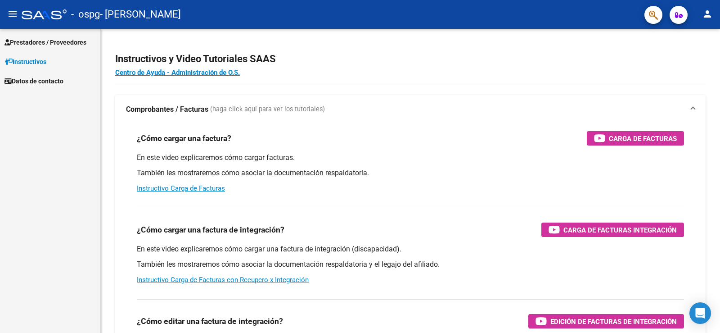
click at [45, 43] on span "Prestadores / Proveedores" at bounding box center [46, 42] width 82 height 10
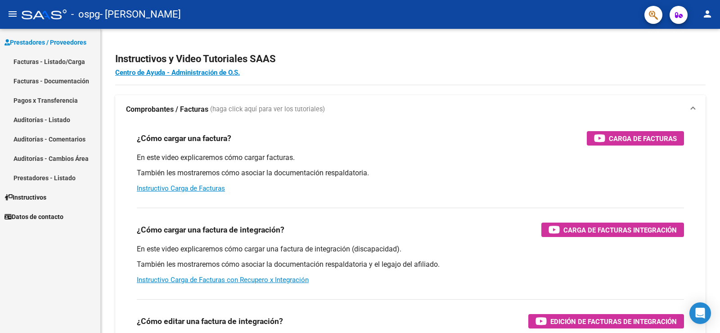
click at [53, 82] on link "Facturas - Documentación" at bounding box center [50, 80] width 100 height 19
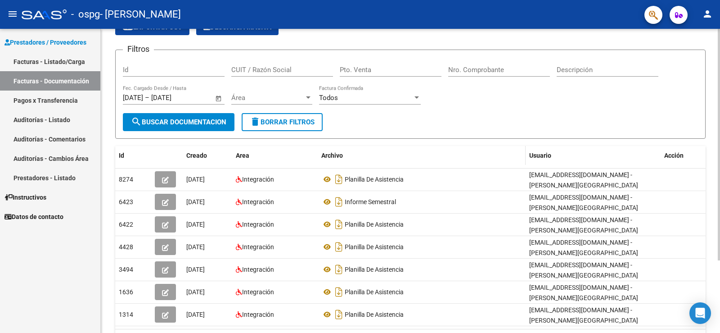
scroll to position [95, 0]
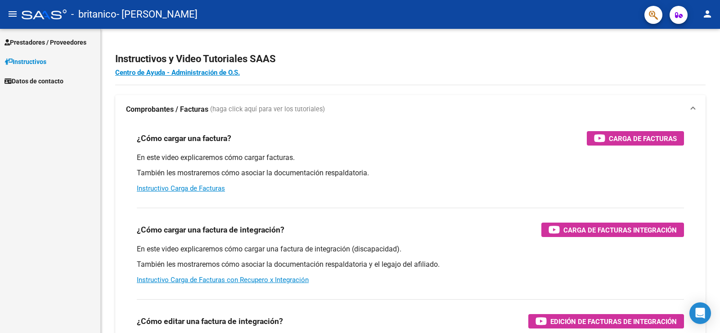
click at [65, 45] on span "Prestadores / Proveedores" at bounding box center [46, 42] width 82 height 10
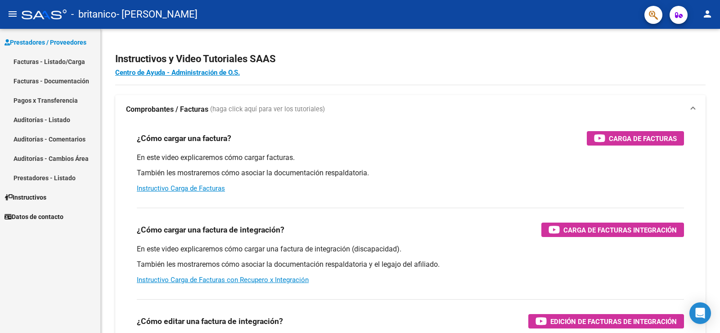
click at [74, 63] on link "Facturas - Listado/Carga" at bounding box center [50, 61] width 100 height 19
